Goal: Task Accomplishment & Management: Manage account settings

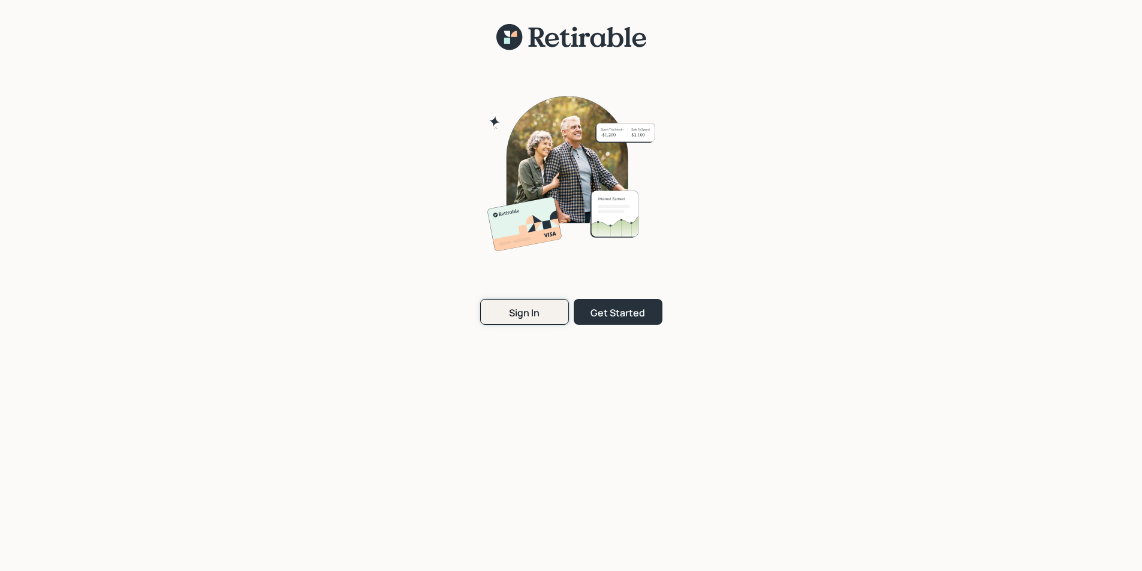
click at [530, 308] on div "Sign In" at bounding box center [524, 312] width 31 height 13
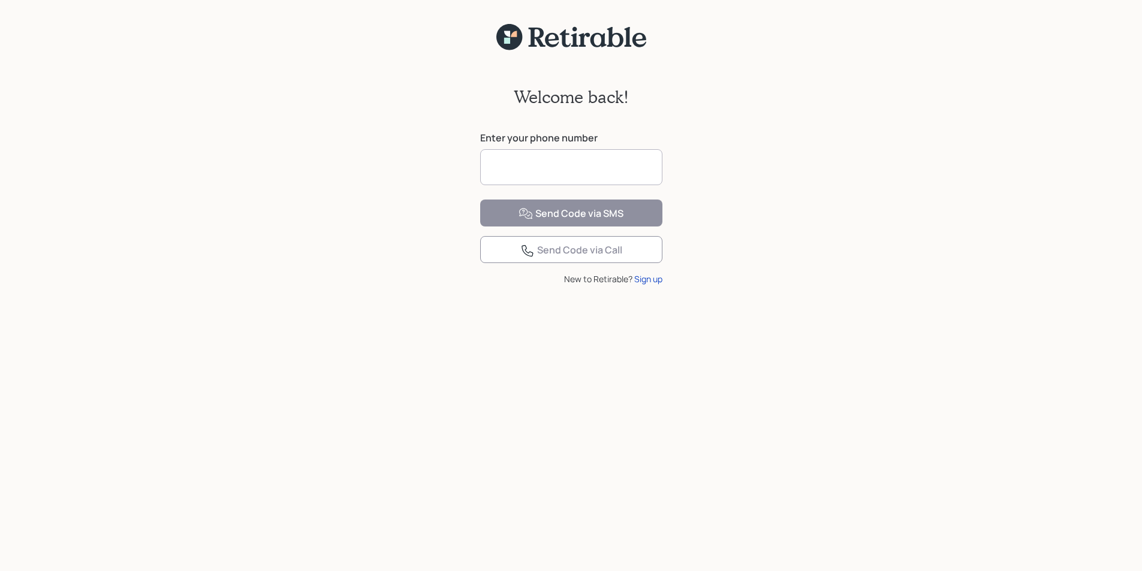
click at [541, 172] on input at bounding box center [571, 167] width 182 height 36
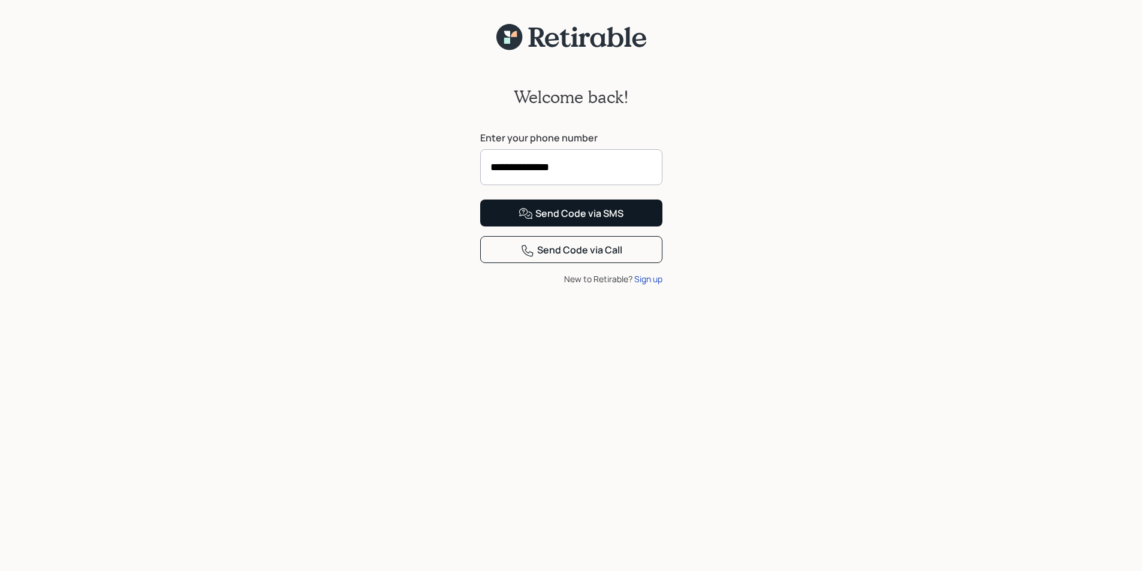
type input "**********"
click at [572, 221] on div "Send Code via SMS" at bounding box center [570, 214] width 105 height 14
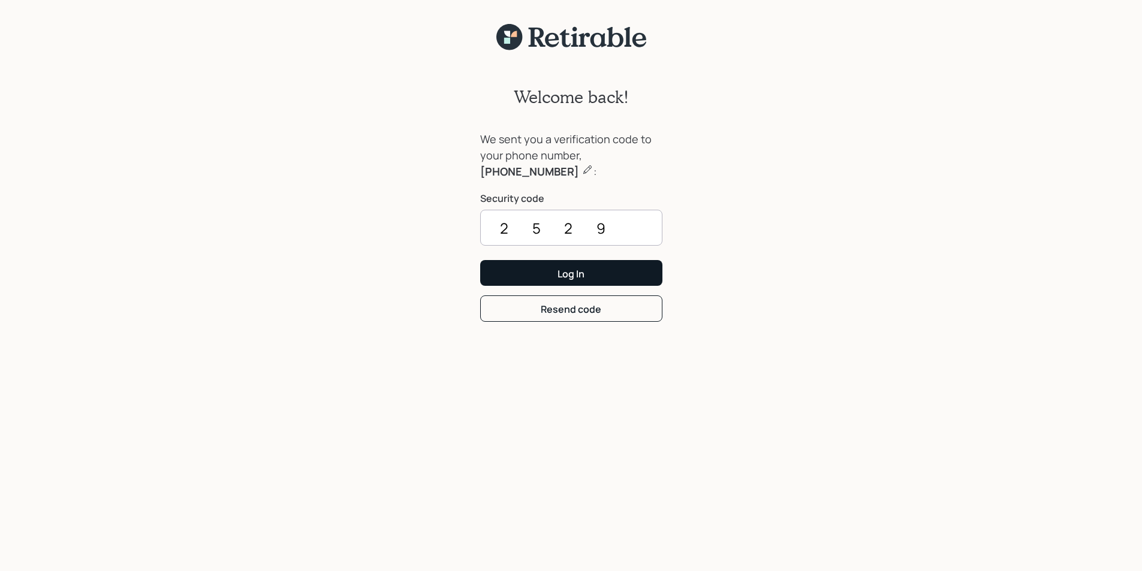
type input "2529"
click at [580, 265] on button "Log In" at bounding box center [571, 273] width 182 height 26
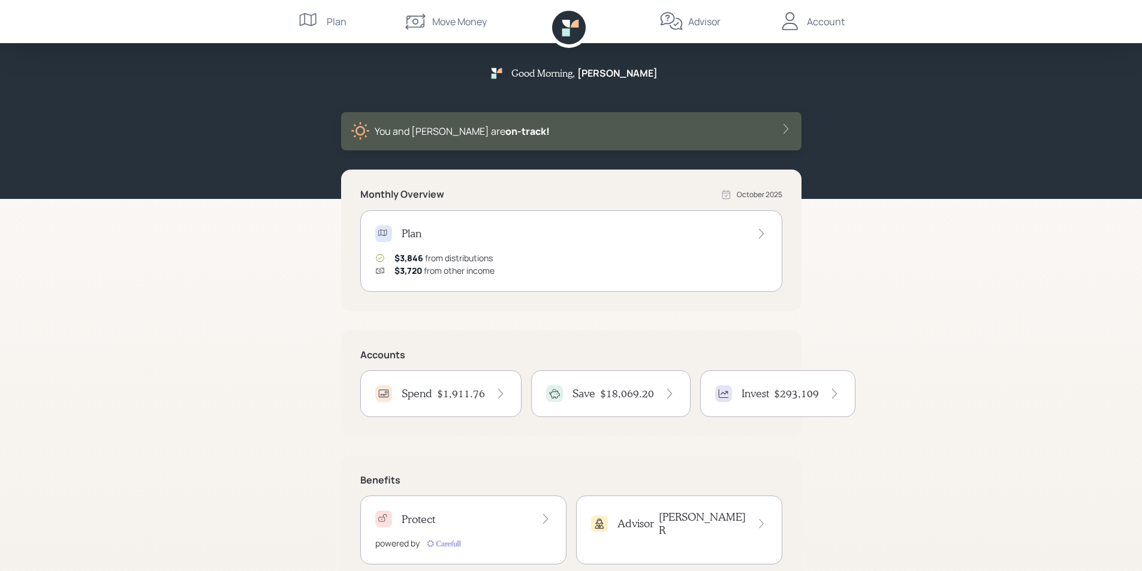
click at [422, 394] on h4 "Spend" at bounding box center [417, 393] width 31 height 13
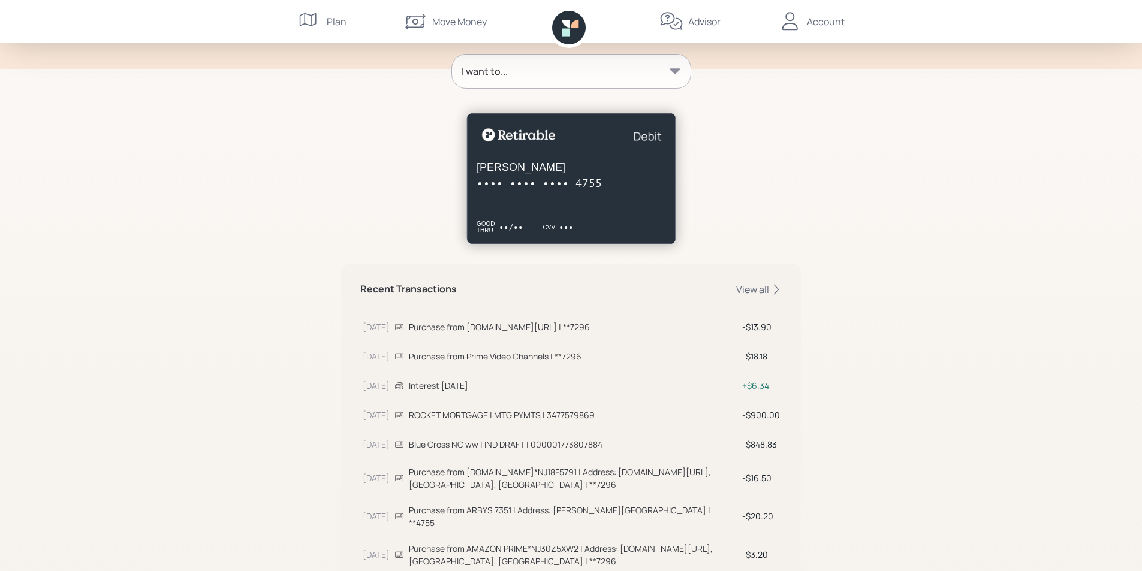
scroll to position [240, 0]
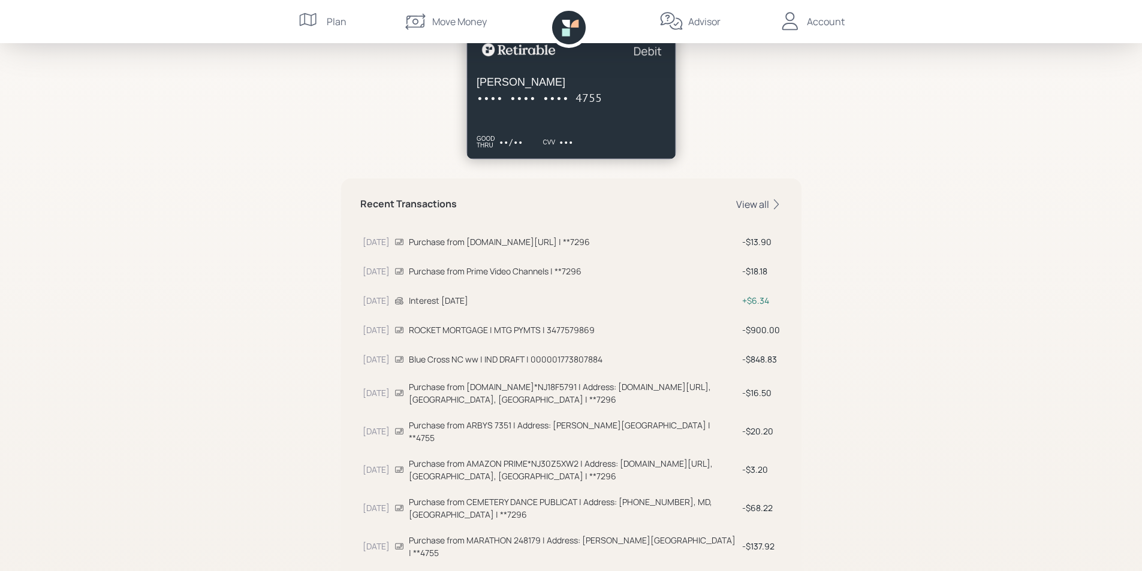
click at [750, 203] on div "View all" at bounding box center [759, 204] width 46 height 13
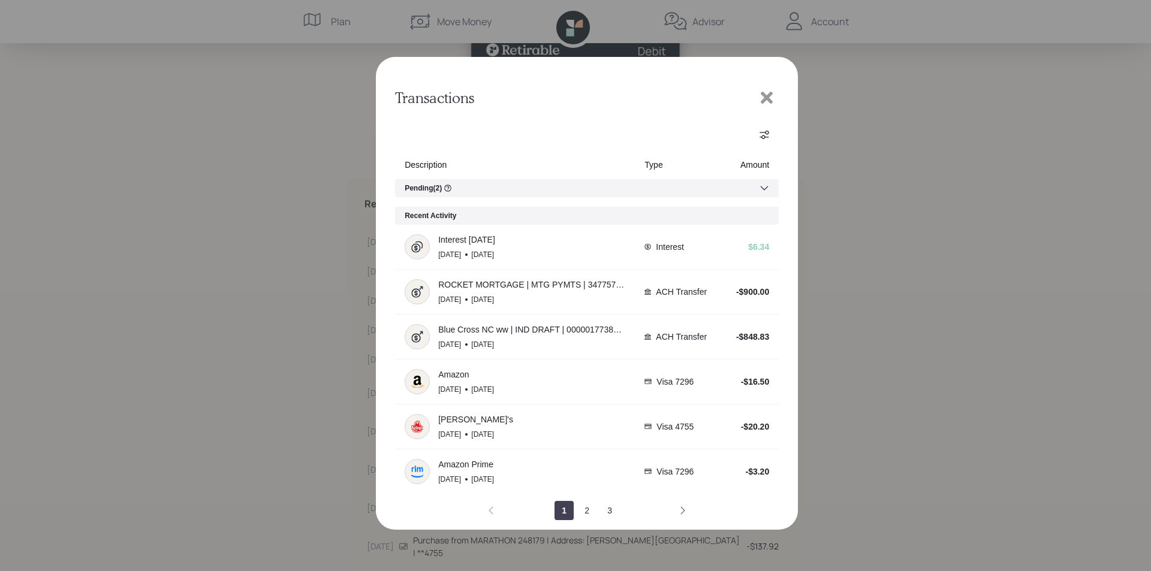
click at [681, 511] on icon "next page" at bounding box center [683, 511] width 10 height 10
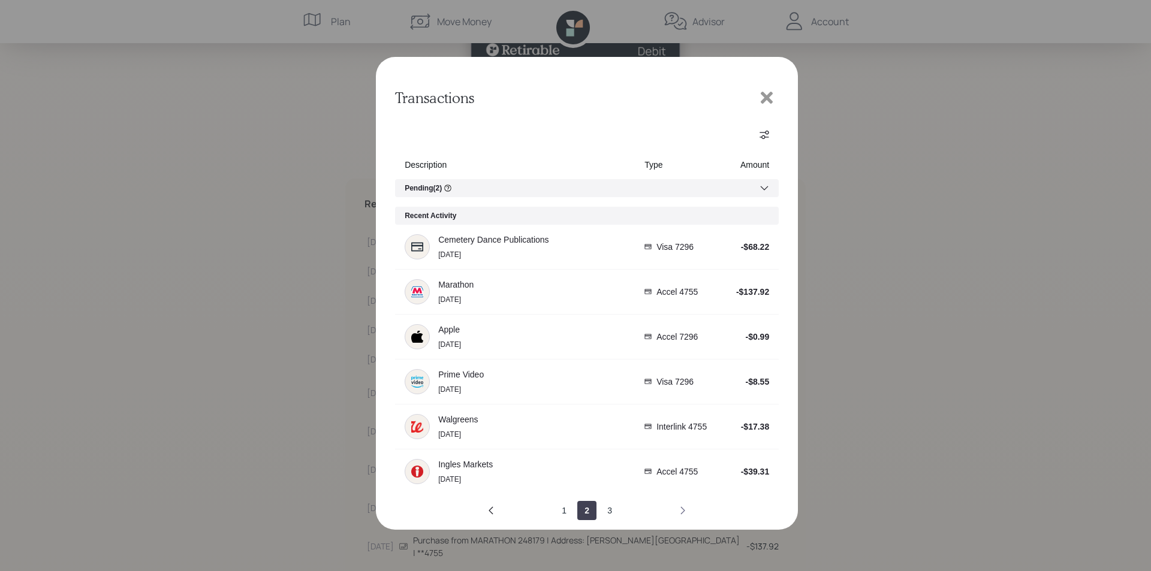
click at [681, 511] on icon "next page" at bounding box center [683, 511] width 10 height 10
click at [768, 97] on icon at bounding box center [767, 98] width 12 height 12
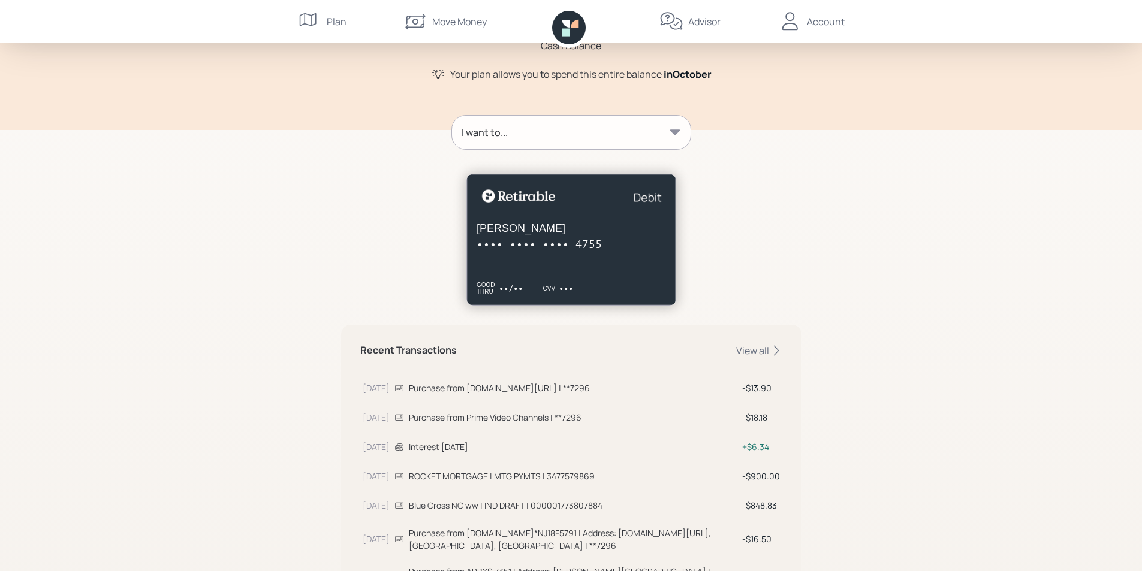
scroll to position [0, 0]
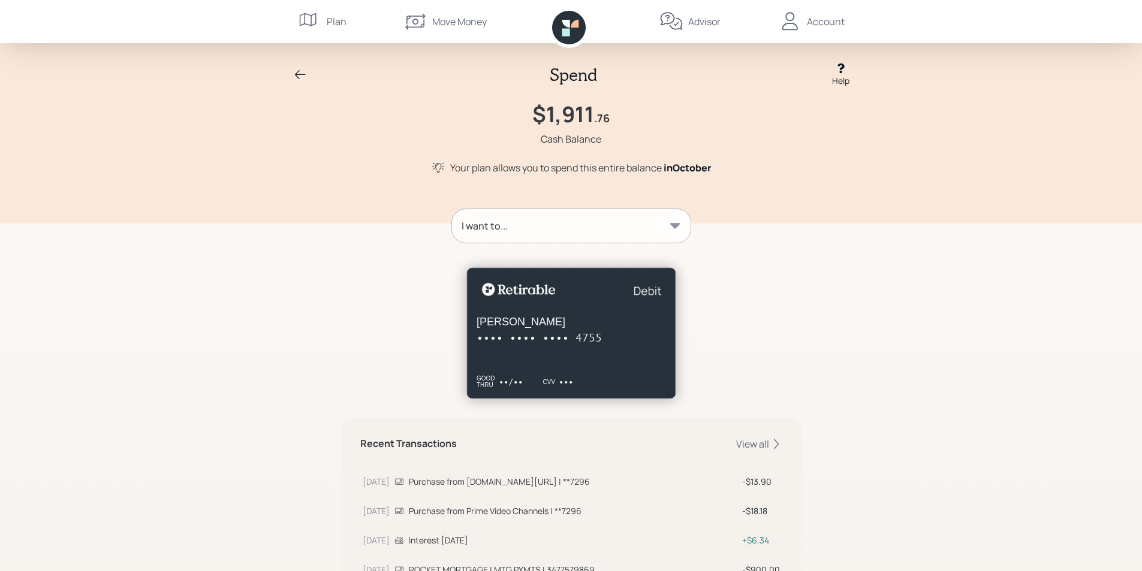
click at [304, 73] on icon at bounding box center [300, 75] width 14 height 14
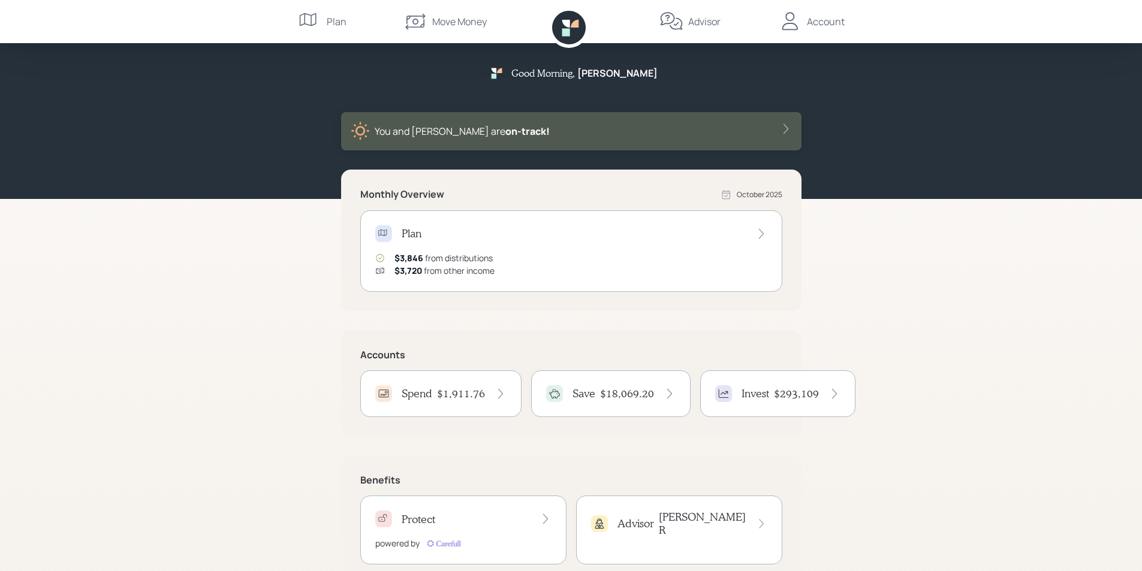
click at [814, 22] on div "Account" at bounding box center [826, 21] width 38 height 14
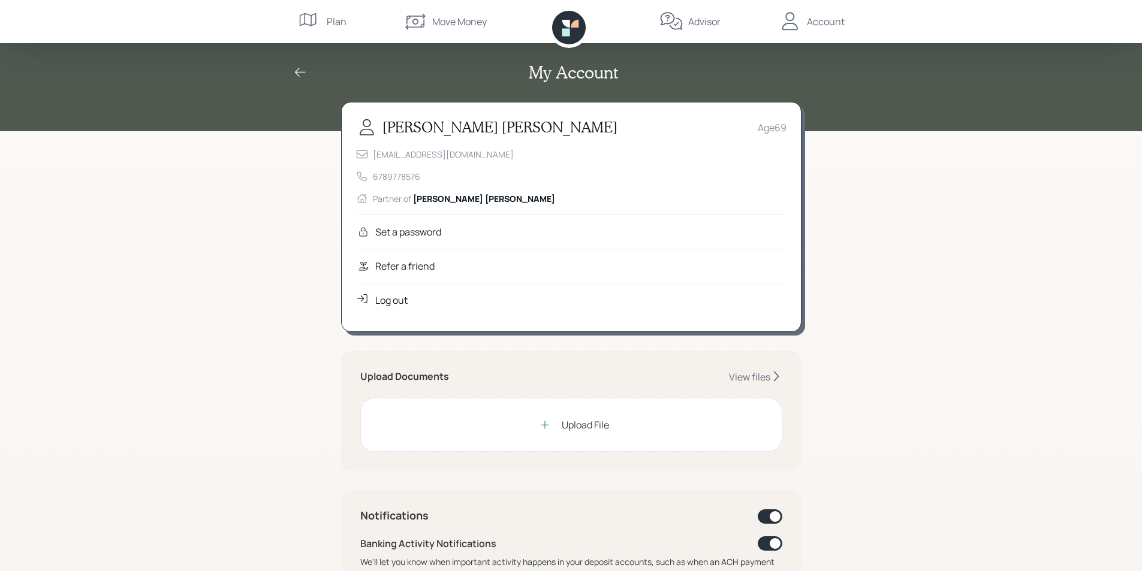
click at [388, 299] on div "Log out" at bounding box center [391, 300] width 32 height 14
